Goal: Task Accomplishment & Management: Use online tool/utility

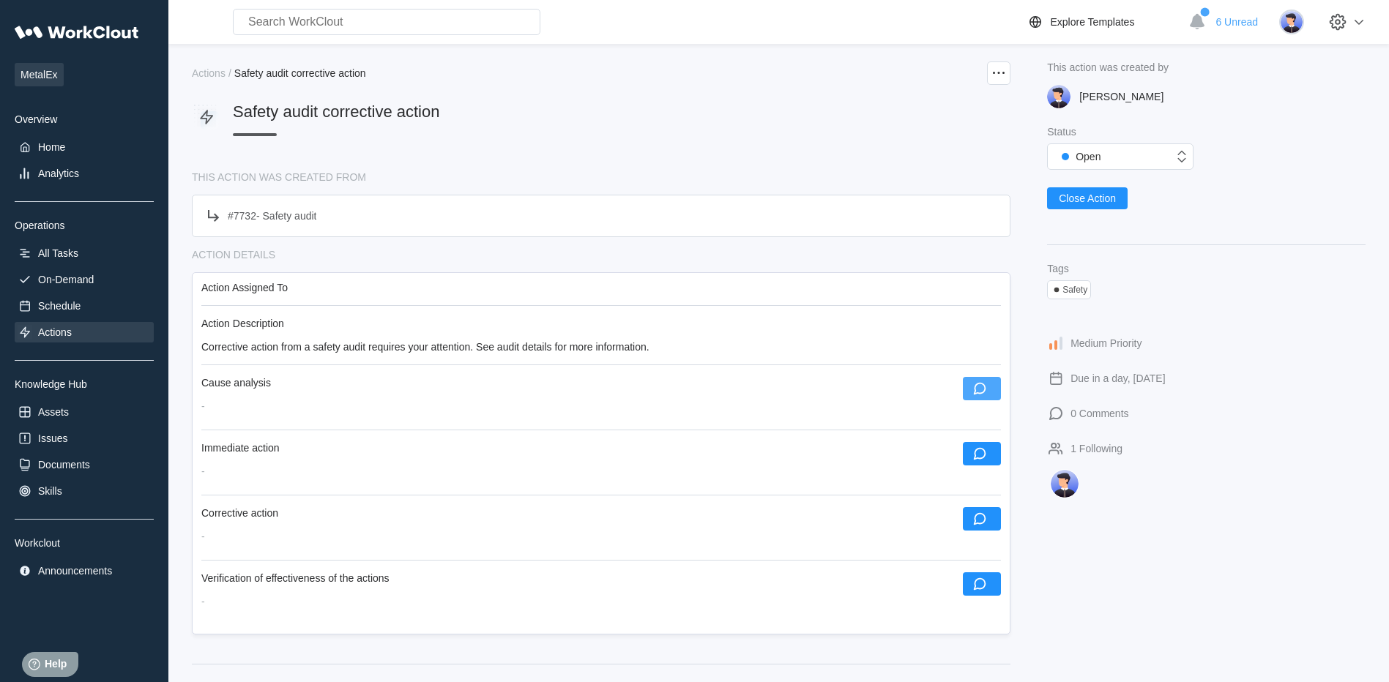
click at [976, 382] on icon "button" at bounding box center [979, 389] width 16 height 16
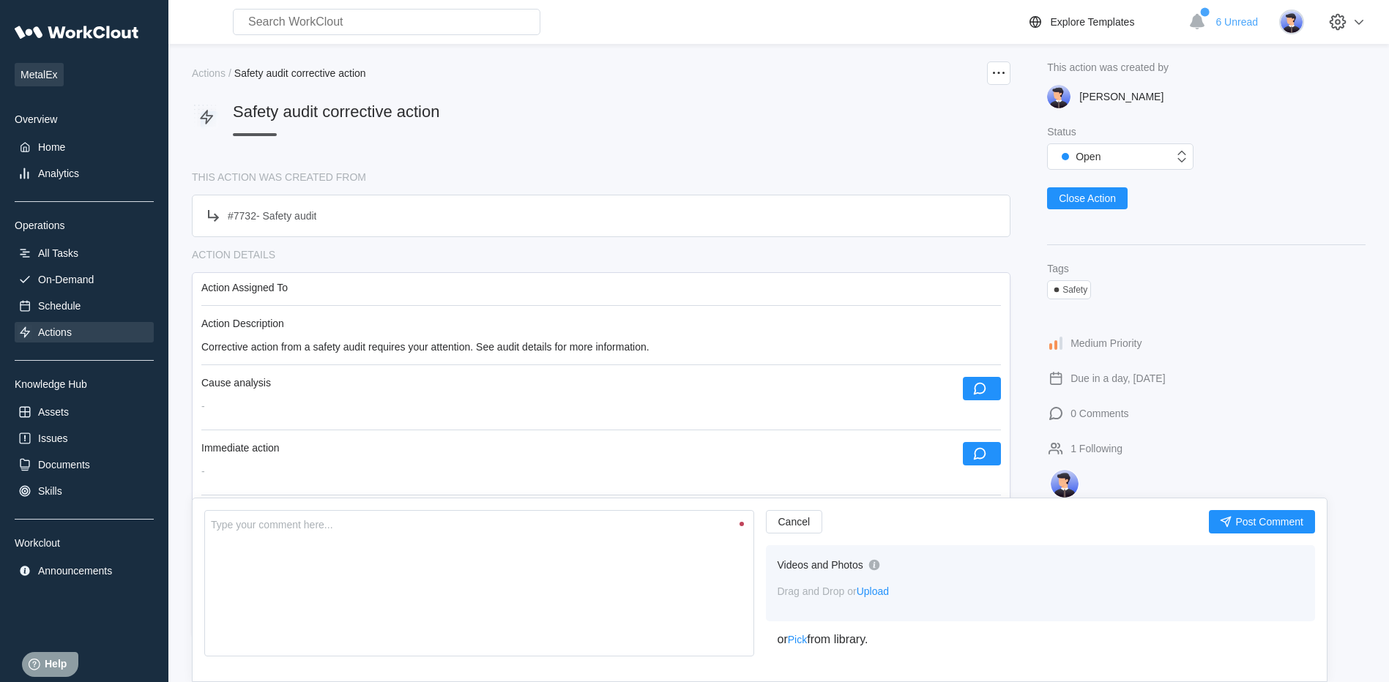
click at [604, 119] on div "Safety audit corrective action" at bounding box center [601, 127] width 818 height 51
click at [1099, 198] on span "Close Action" at bounding box center [1086, 198] width 57 height 10
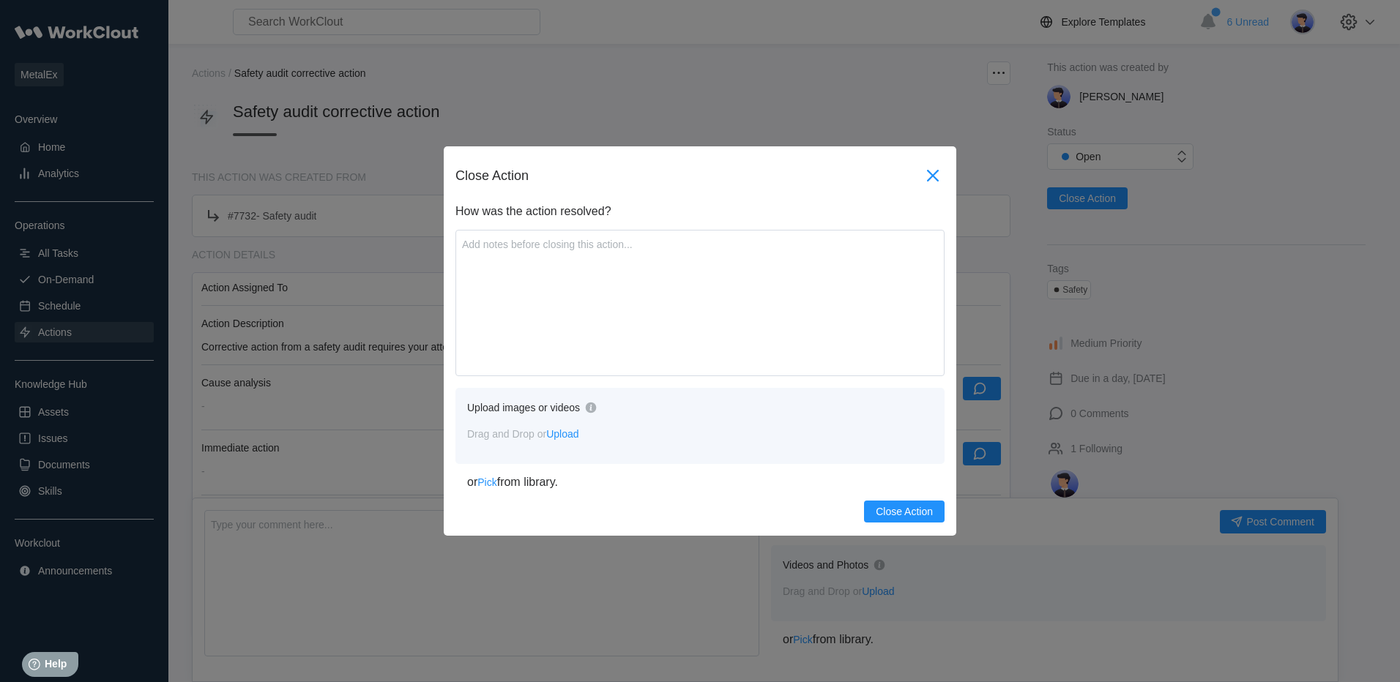
click at [934, 173] on icon at bounding box center [933, 176] width 12 height 12
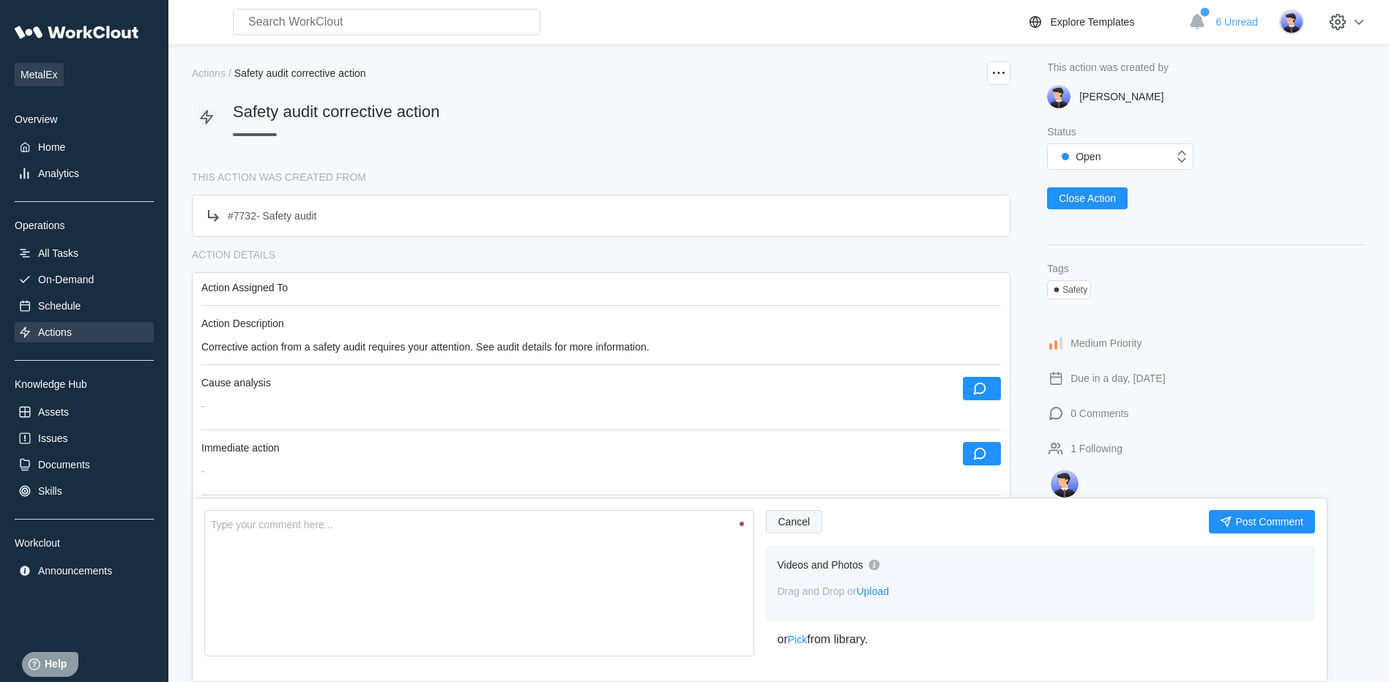
click at [796, 520] on span "Cancel" at bounding box center [794, 522] width 32 height 10
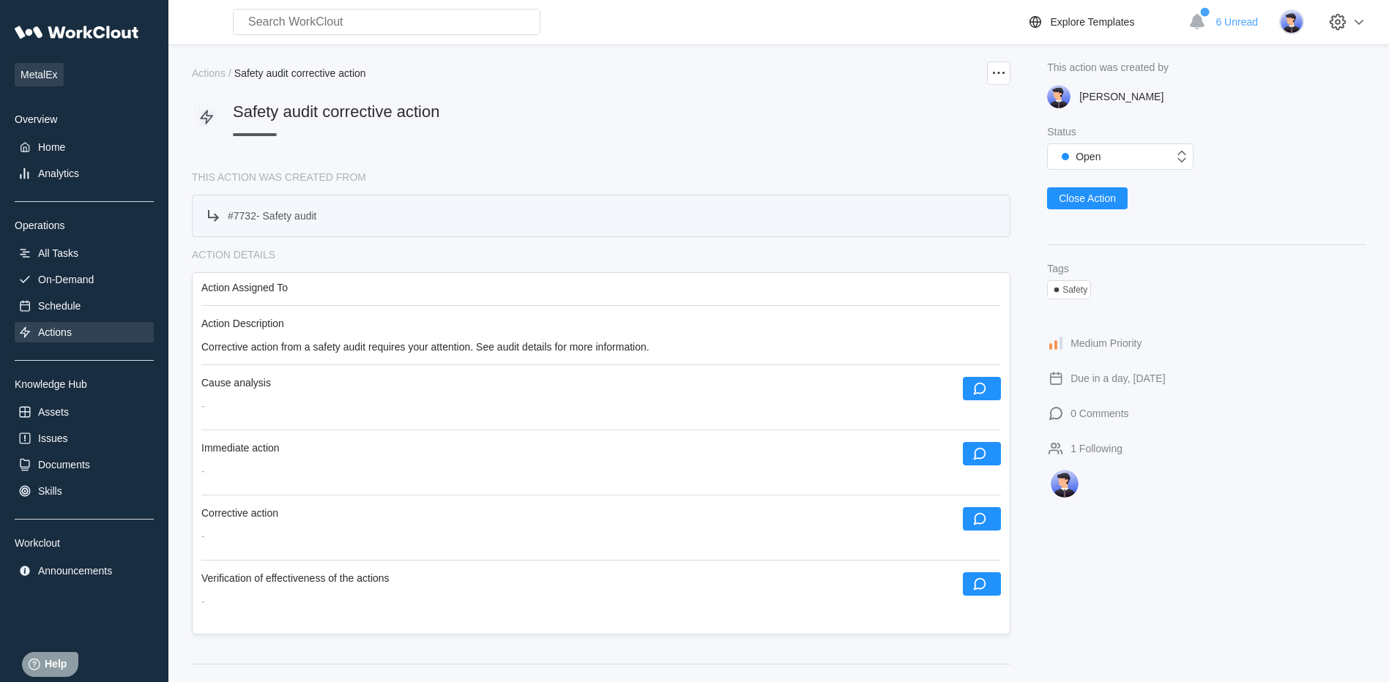
click at [247, 214] on div "# 7732 - Safety audit" at bounding box center [272, 216] width 89 height 12
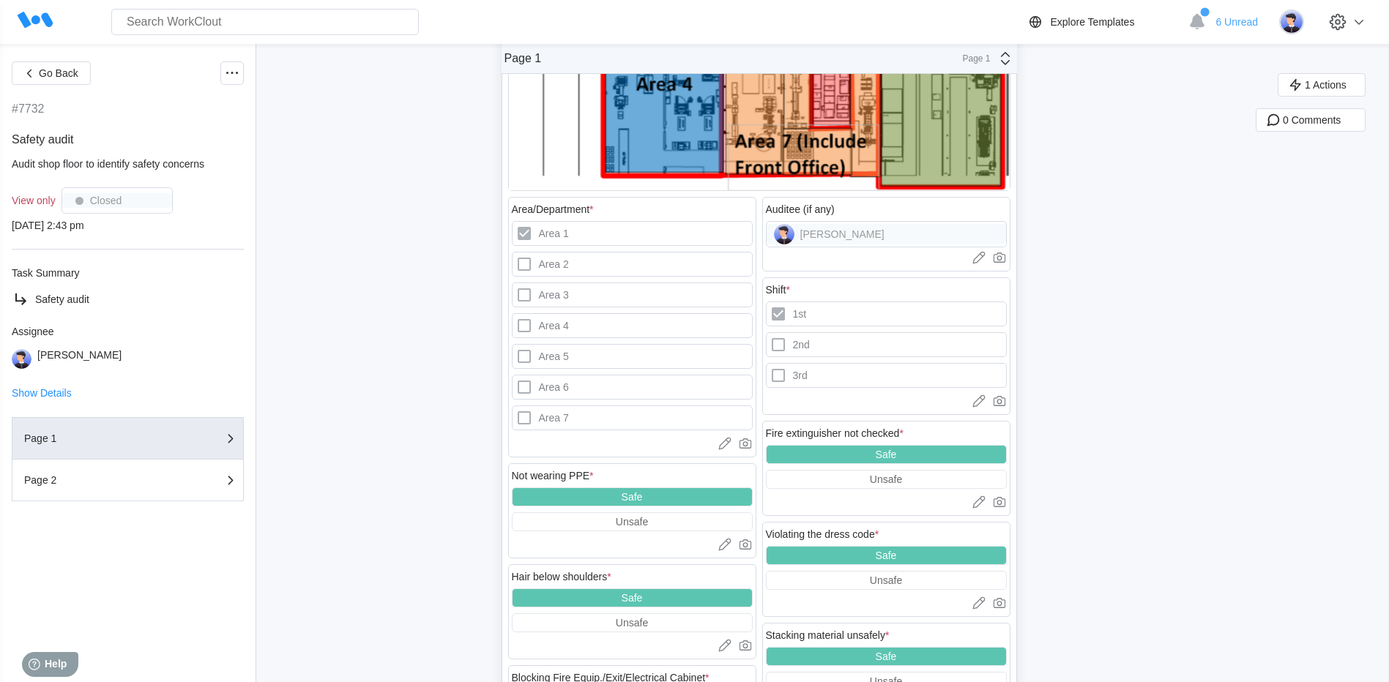
scroll to position [422, 0]
